Goal: Task Accomplishment & Management: Complete application form

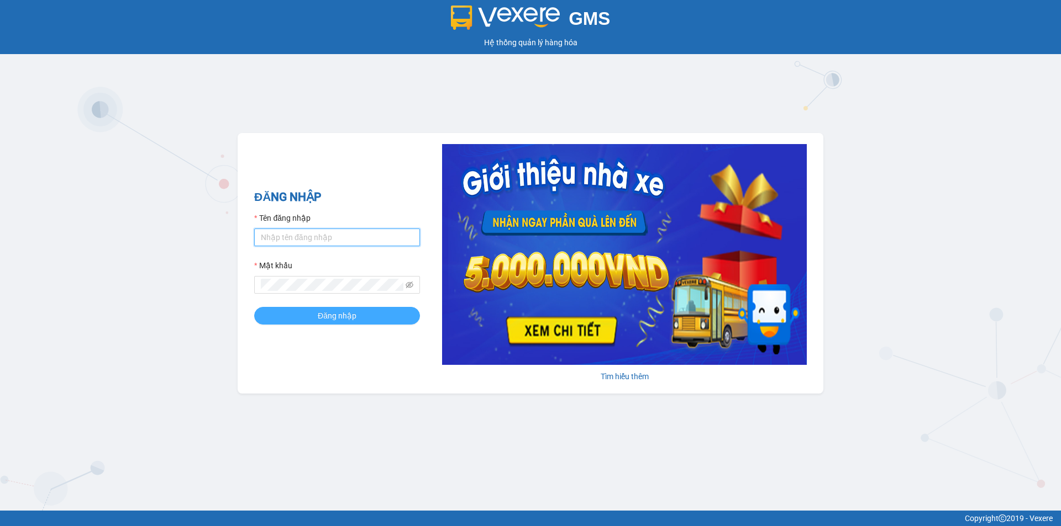
type input "nhung.hao"
click at [336, 316] on span "Đăng nhập" at bounding box center [337, 316] width 39 height 12
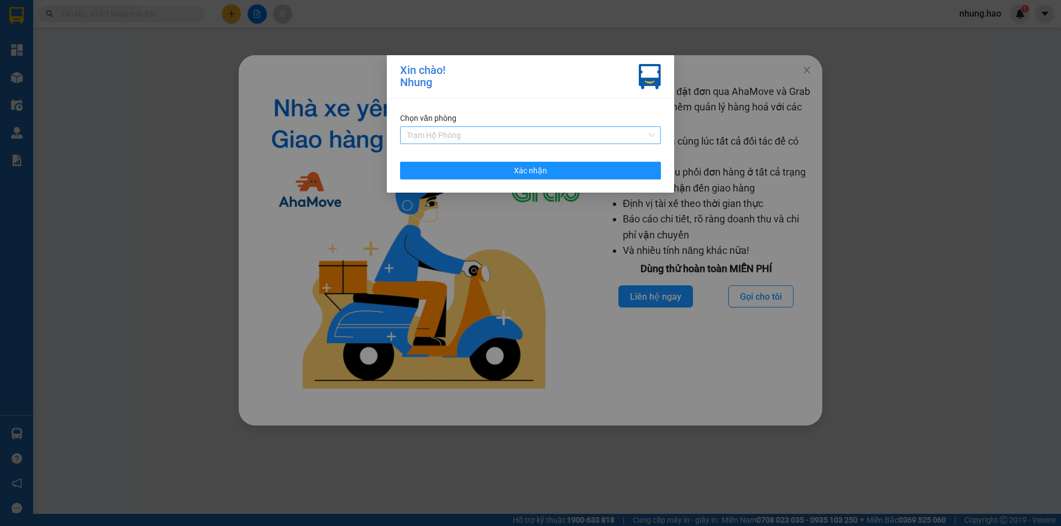
click at [571, 133] on span "Trạm Hộ Phòng" at bounding box center [530, 135] width 247 height 17
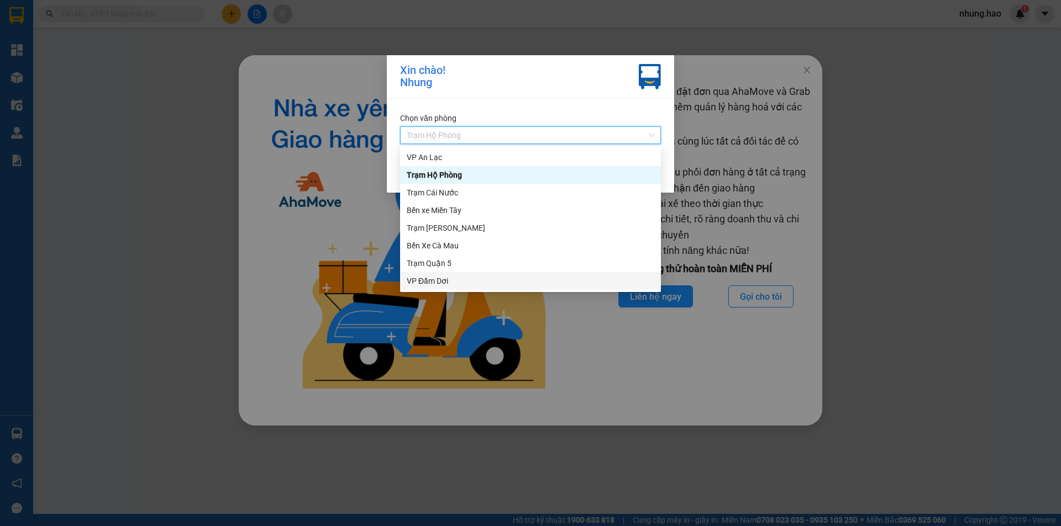
click at [449, 275] on div "VP Đầm Dơi" at bounding box center [530, 281] width 247 height 12
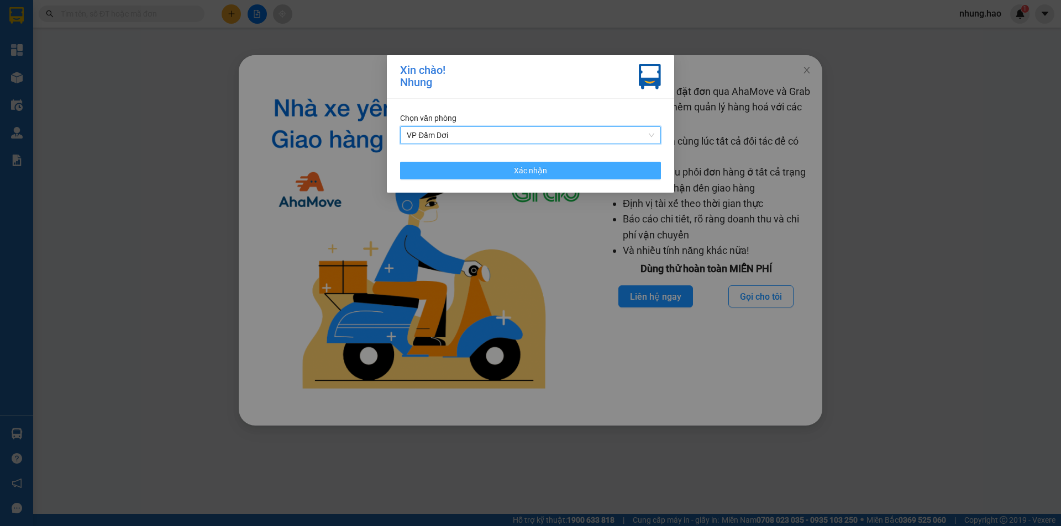
click at [477, 171] on button "Xác nhận" at bounding box center [530, 171] width 261 height 18
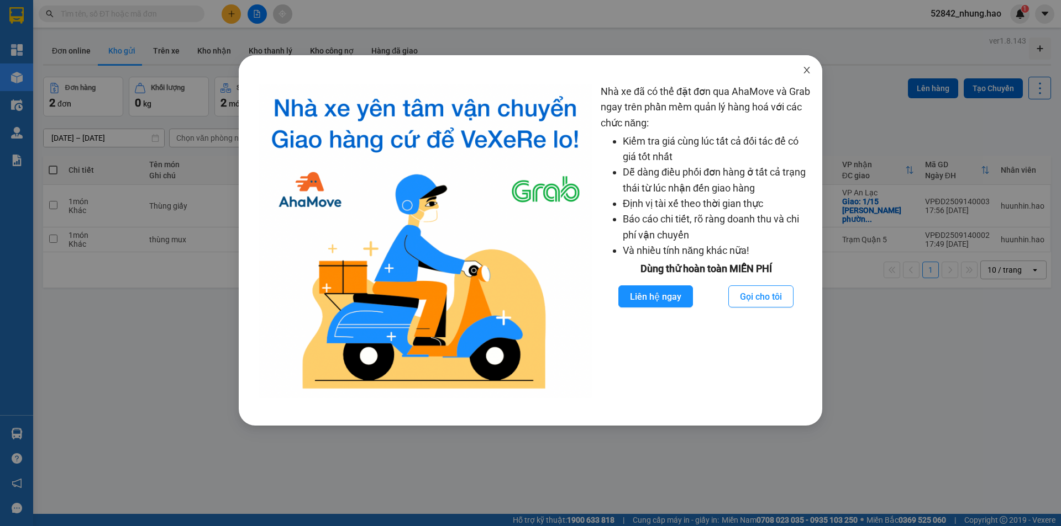
drag, startPoint x: 807, startPoint y: 68, endPoint x: 794, endPoint y: 78, distance: 16.5
click at [807, 70] on icon "close" at bounding box center [806, 70] width 9 height 9
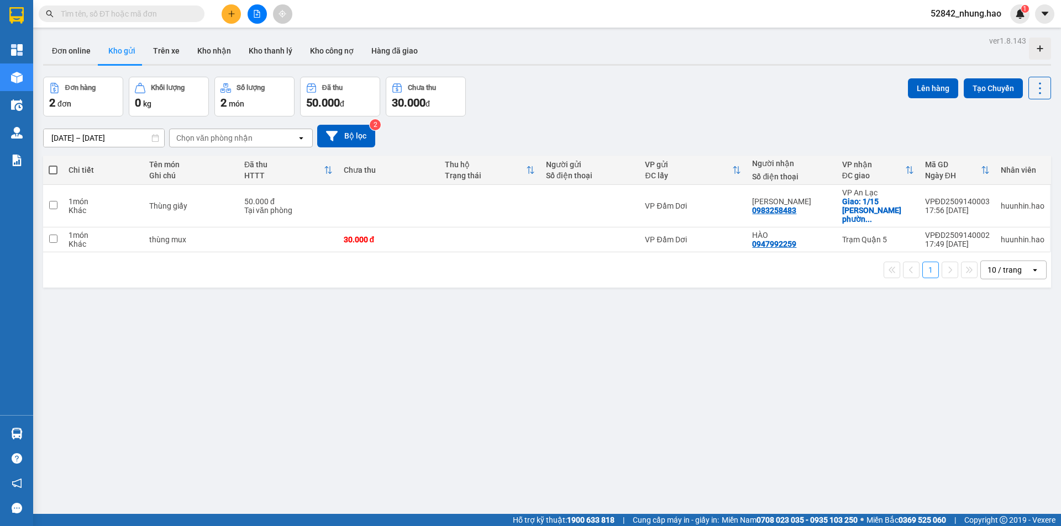
click at [165, 13] on input "text" at bounding box center [126, 14] width 130 height 12
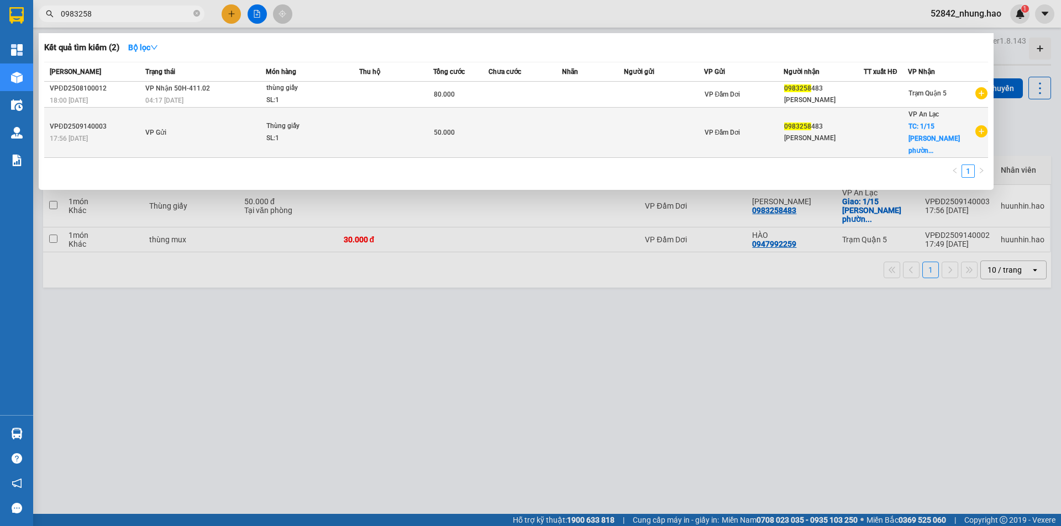
type input "0983258"
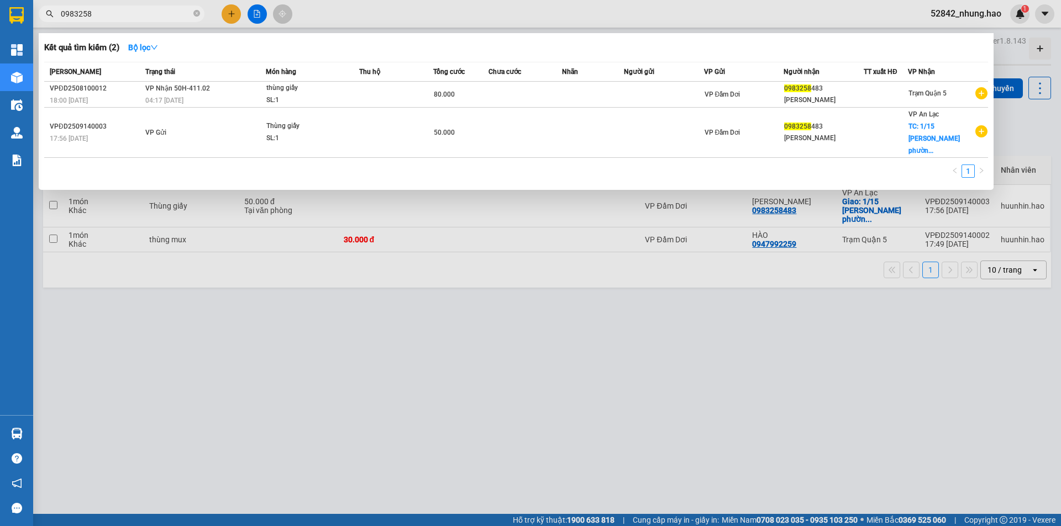
click at [670, 130] on td at bounding box center [664, 133] width 80 height 50
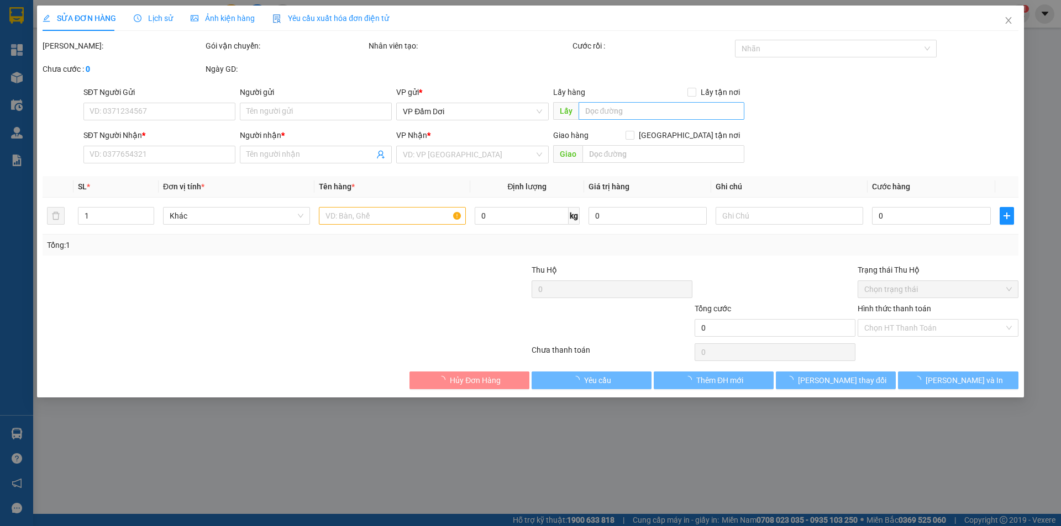
type input "0983258483"
type input "Thanh Hằng"
checkbox input "true"
type input "1/15 Huỳnh lan khanh phường 2 quận tân bình (ship 100k)"
type input "50.000"
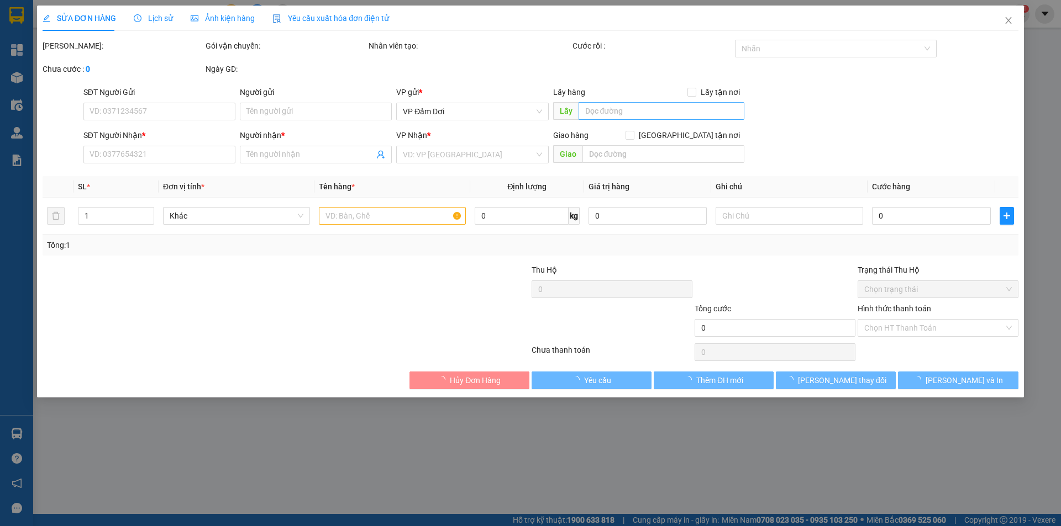
type input "0"
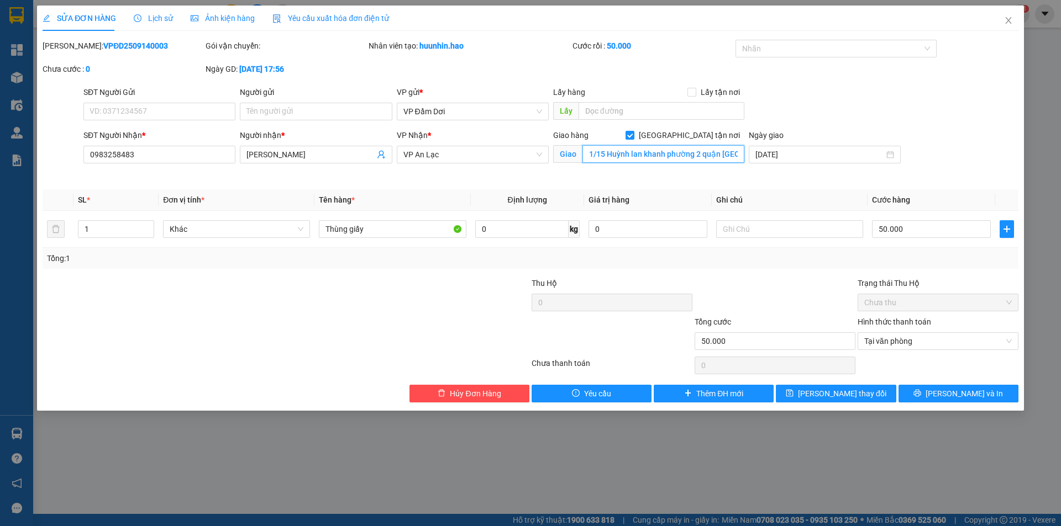
click at [689, 158] on input "1/15 Huỳnh lan khanh phường 2 quận tân bình (ship 100k)" at bounding box center [663, 154] width 162 height 18
click at [908, 230] on input "50.000" at bounding box center [931, 229] width 119 height 18
click at [431, 272] on div "Total Paid Fee 50.000 Total UnPaid Fee 0 Cash Collection Total Fee Mã ĐH: VPĐD2…" at bounding box center [531, 221] width 976 height 363
click at [684, 155] on input "1/15 Huỳnh lan khanh phường 2 quận tân bình (ship 100k)" at bounding box center [663, 154] width 162 height 18
click at [707, 152] on input "1/15 Huỳnh lan khanh phường 2 quận tân bình (ship 100k)" at bounding box center [663, 154] width 162 height 18
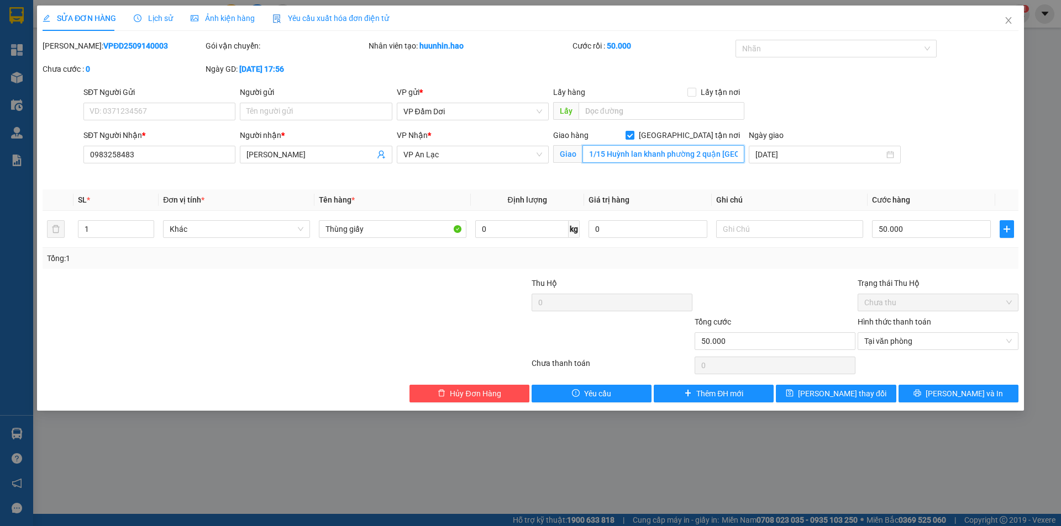
click at [736, 152] on input "1/15 Huỳnh lan khanh phường 2 quận tân bình (ship 100k)" at bounding box center [663, 154] width 162 height 18
drag, startPoint x: 737, startPoint y: 152, endPoint x: 750, endPoint y: 152, distance: 12.7
click at [750, 152] on div "SĐT Người Nhận * 0983258483 Người nhận * Thanh Hằng VP Nhận * VP An Lạc Giao hà…" at bounding box center [550, 155] width 939 height 52
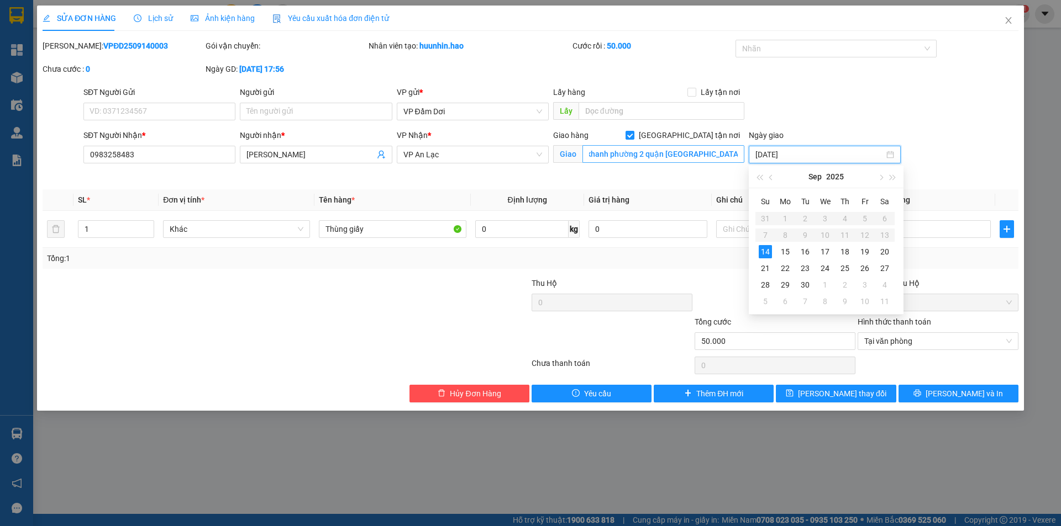
scroll to position [0, 0]
click at [725, 150] on input "1/15 Huỳnh lan khanh phường 2 quận tân bình (ship 100k)" at bounding box center [663, 154] width 162 height 18
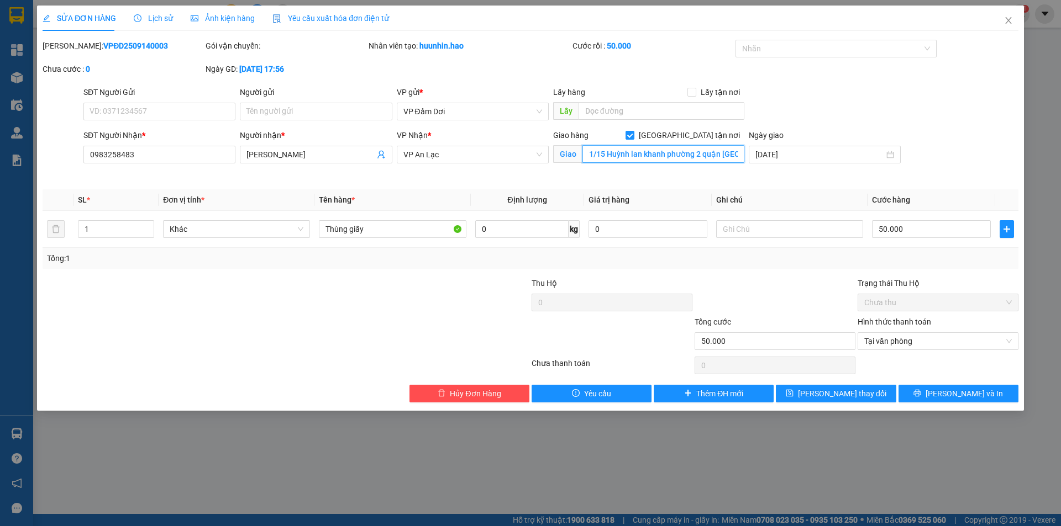
click at [731, 152] on input "1/15 Huỳnh lan khanh phường 2 quận tân bình (ship 100k)" at bounding box center [663, 154] width 162 height 18
click at [734, 153] on input "1/15 Huỳnh lan khanh phường 2 quận tân bình (ship 100k)" at bounding box center [663, 154] width 162 height 18
drag, startPoint x: 736, startPoint y: 153, endPoint x: 744, endPoint y: 153, distance: 7.2
click at [744, 153] on input "1/15 Huỳnh lan khanh phường 2 quận tân bình (ship 100k)" at bounding box center [663, 154] width 162 height 18
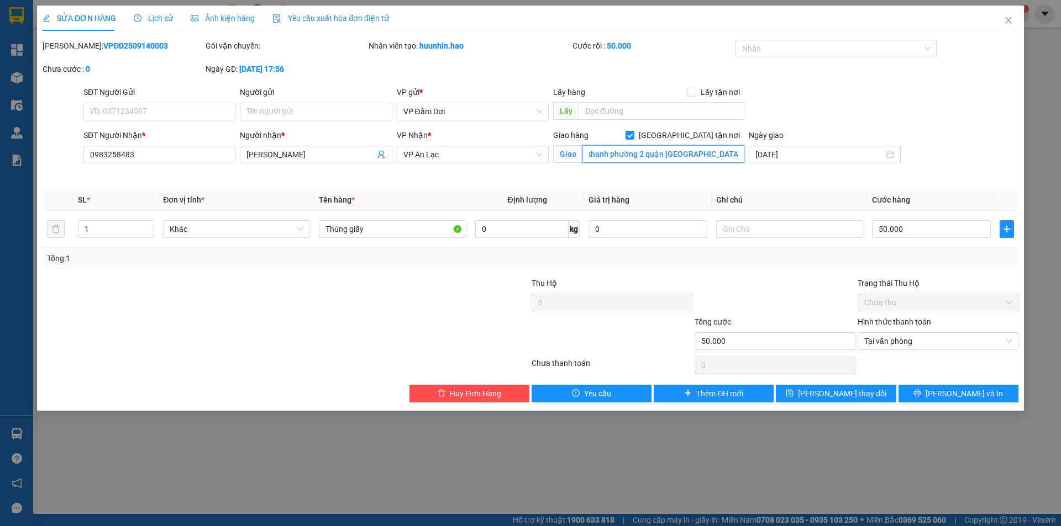
click at [723, 152] on input "1/15 Huỳnh lan khanh phường 2 quận tân bình (ship 100k)" at bounding box center [663, 154] width 162 height 18
click at [728, 152] on input "1/15 Huỳnh lan khanh phường 2 quận tân bình (ship 100k)" at bounding box center [663, 154] width 162 height 18
click at [650, 156] on input "1/15 Huỳnh lan khanh phường 2 quận tân bình (ship 50k)" at bounding box center [663, 154] width 162 height 18
type input "1/15 Huỳnh lan khanh phường 2 quận tân bình (ship 50k)"
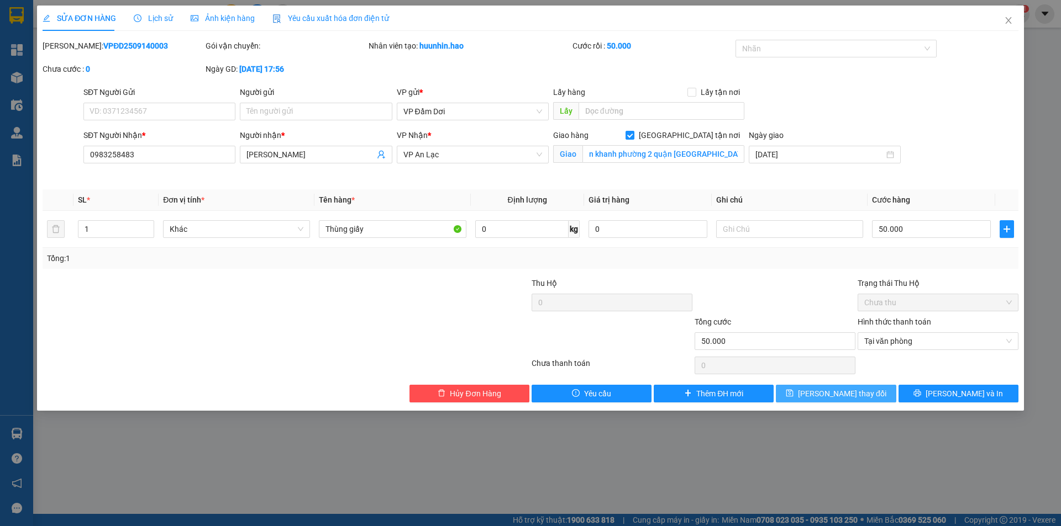
scroll to position [0, 0]
click at [810, 399] on button "Lưu thay đổi" at bounding box center [836, 394] width 120 height 18
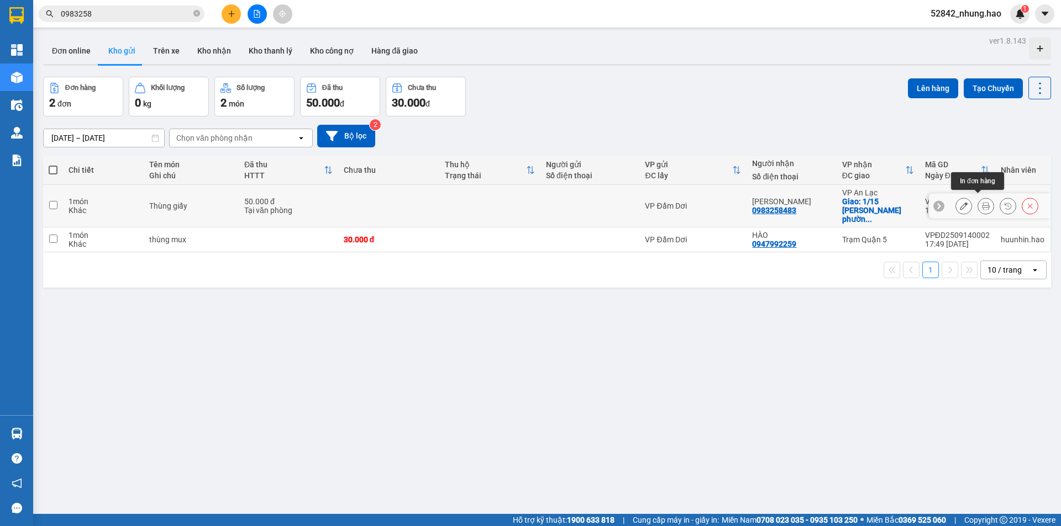
click at [982, 202] on icon at bounding box center [986, 206] width 8 height 8
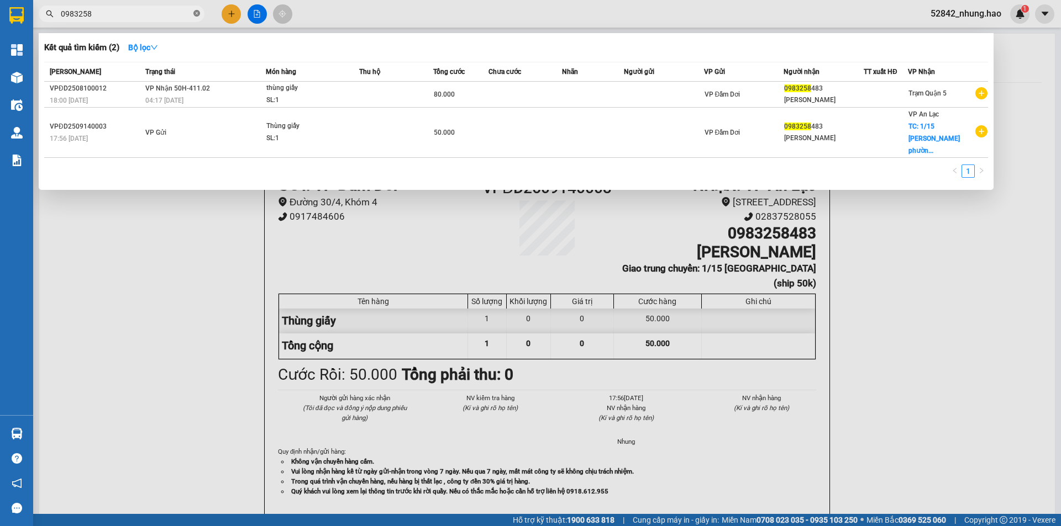
click at [197, 15] on icon "close-circle" at bounding box center [196, 13] width 7 height 7
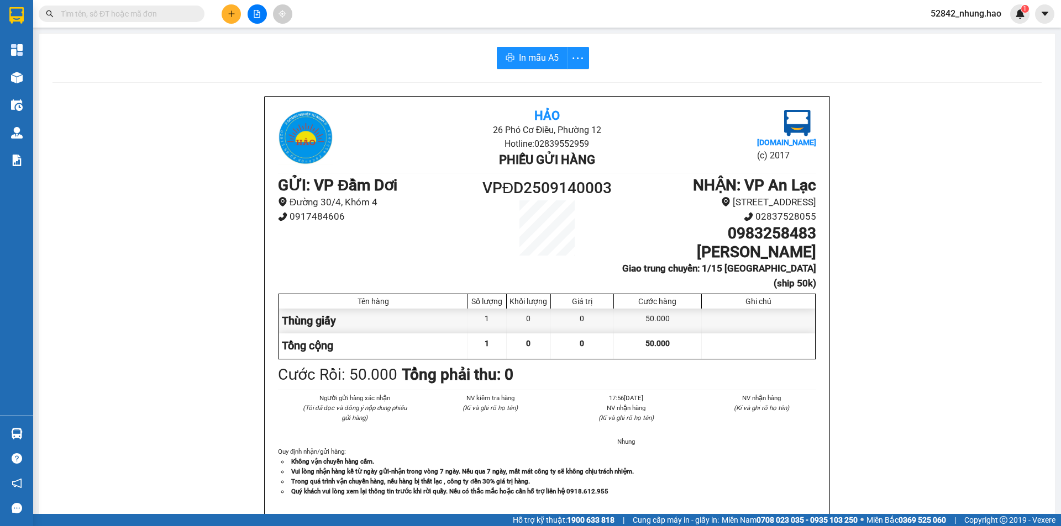
click at [145, 78] on div "In mẫu A5 Hảo 26 Phó Cơ Điều, Phường 12 Hotline: 02839552959 Phiếu gửi hàng Vex…" at bounding box center [546, 502] width 1015 height 936
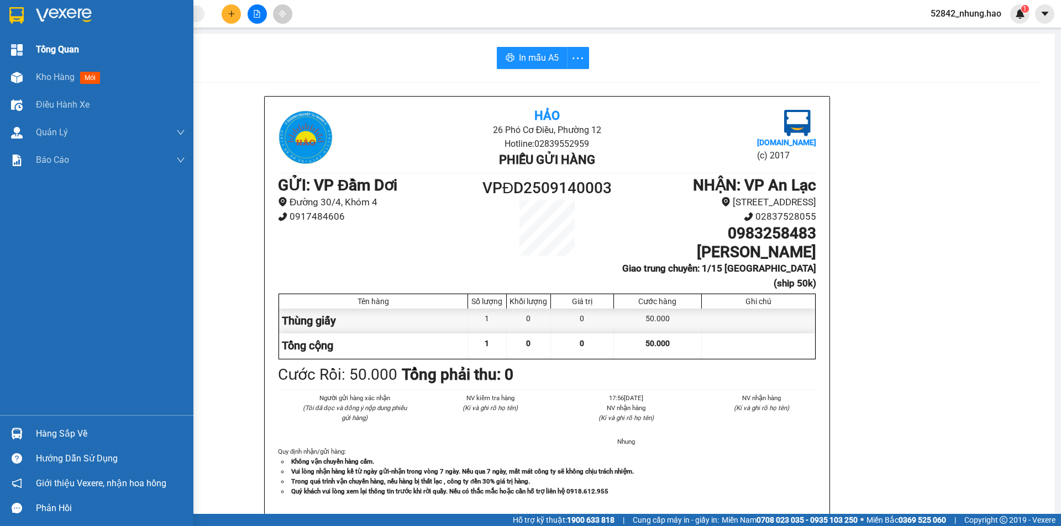
click at [40, 48] on span "Tổng Quan" at bounding box center [57, 50] width 43 height 14
